Goal: Navigation & Orientation: Find specific page/section

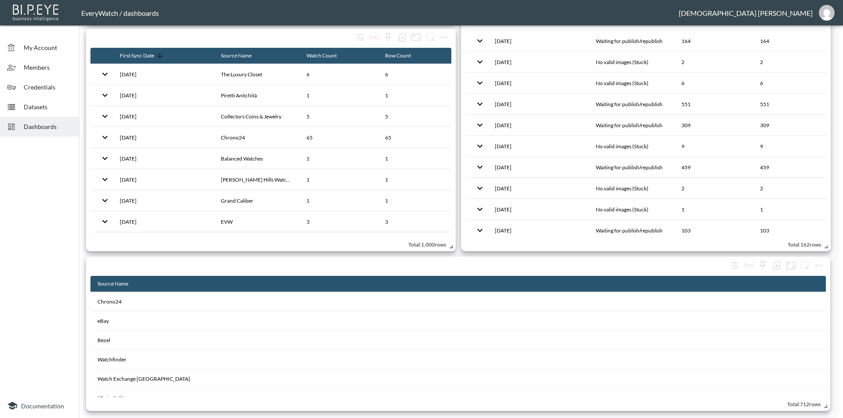
scroll to position [1051, 0]
drag, startPoint x: 44, startPoint y: 134, endPoint x: 315, endPoint y: 19, distance: 294.5
click at [315, 19] on header "EveryWatch / dashboards [PERSON_NAME]" at bounding box center [421, 12] width 843 height 25
click at [63, 128] on span "Dashboards" at bounding box center [48, 126] width 48 height 9
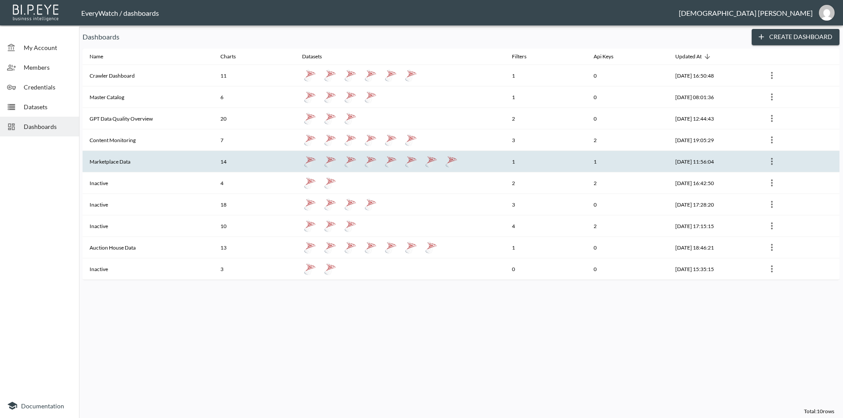
click at [196, 159] on th "Marketplace Data" at bounding box center [148, 162] width 131 height 22
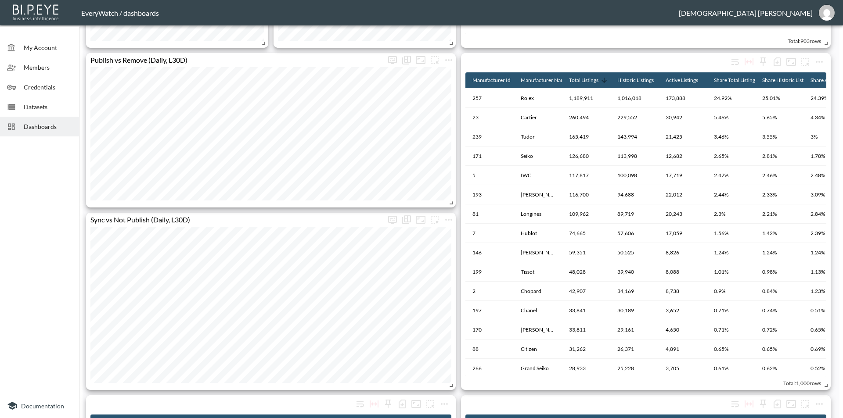
scroll to position [217, 0]
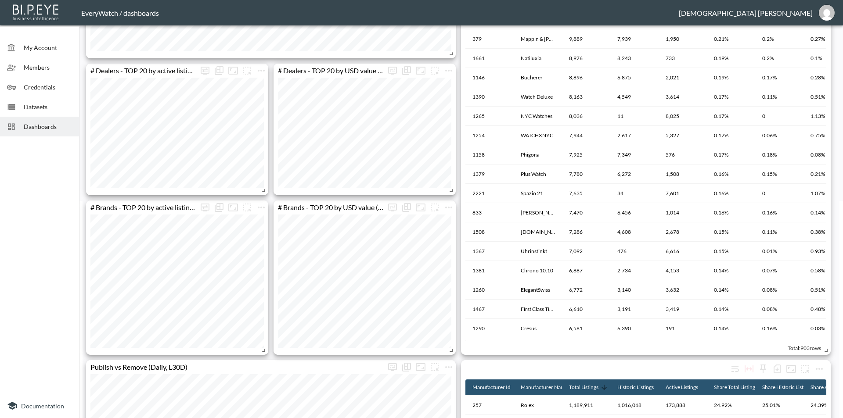
click at [52, 128] on span "Dashboards" at bounding box center [48, 126] width 48 height 9
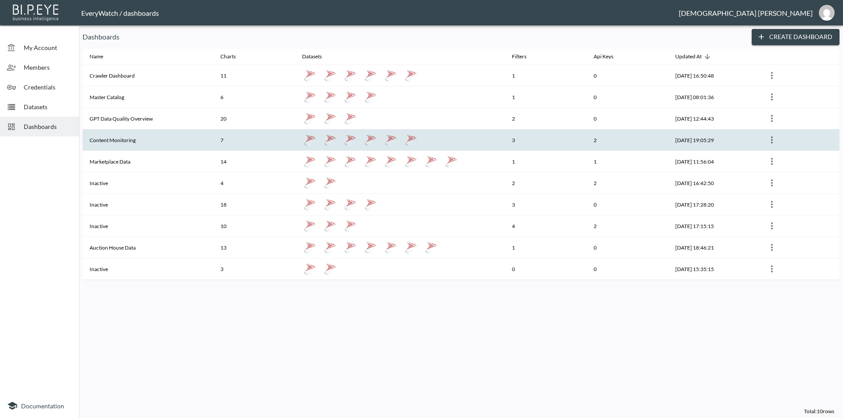
click at [194, 144] on th "Content Monitoring" at bounding box center [148, 141] width 131 height 22
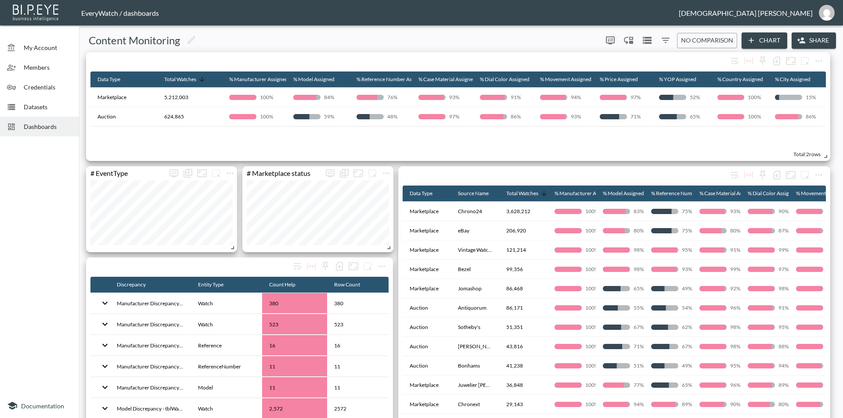
click at [31, 129] on span "Dashboards" at bounding box center [48, 126] width 48 height 9
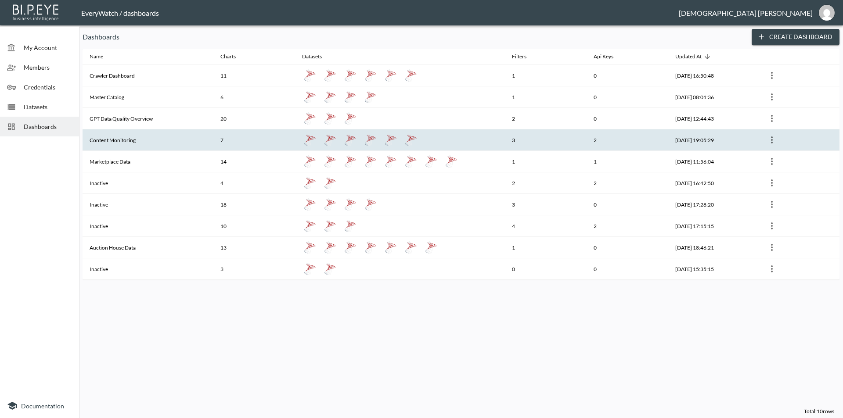
click at [108, 141] on th "Content Monitoring" at bounding box center [148, 141] width 131 height 22
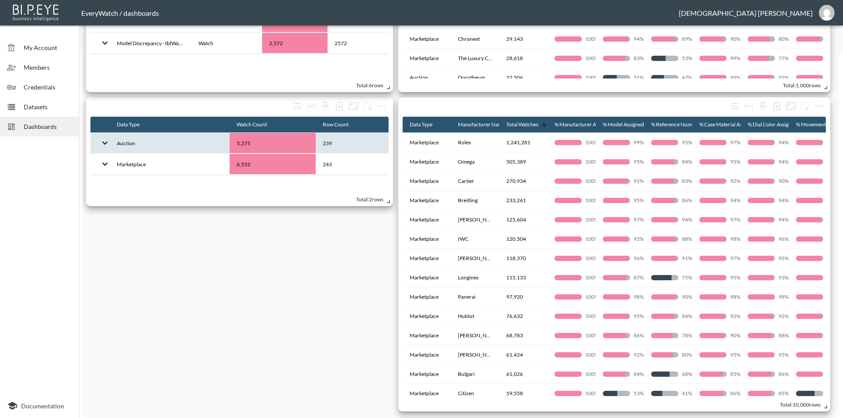
scroll to position [366, 0]
